Goal: Task Accomplishment & Management: Use online tool/utility

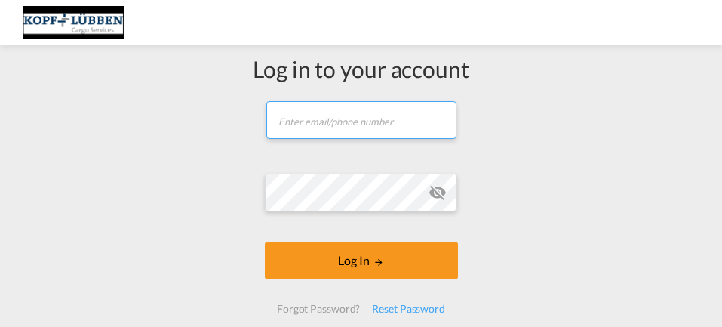
click at [319, 112] on input "text" at bounding box center [361, 120] width 190 height 38
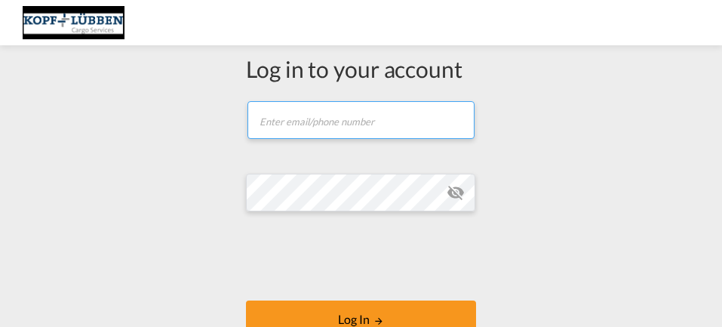
type input "[EMAIL_ADDRESS][PERSON_NAME][DOMAIN_NAME]"
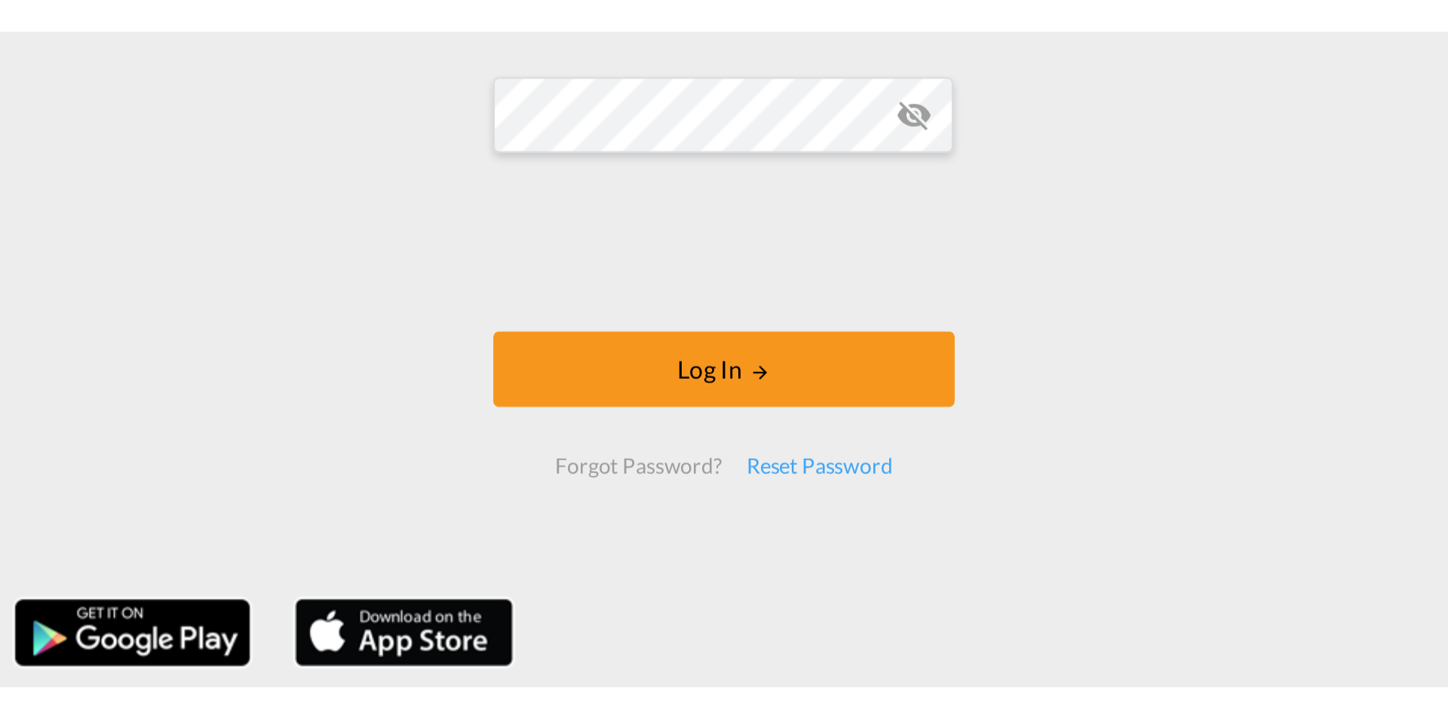
scroll to position [207, 0]
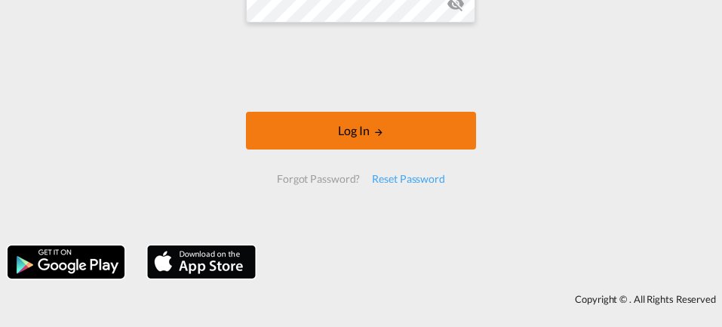
click at [353, 126] on button "Log In" at bounding box center [361, 131] width 230 height 38
